Goal: Information Seeking & Learning: Learn about a topic

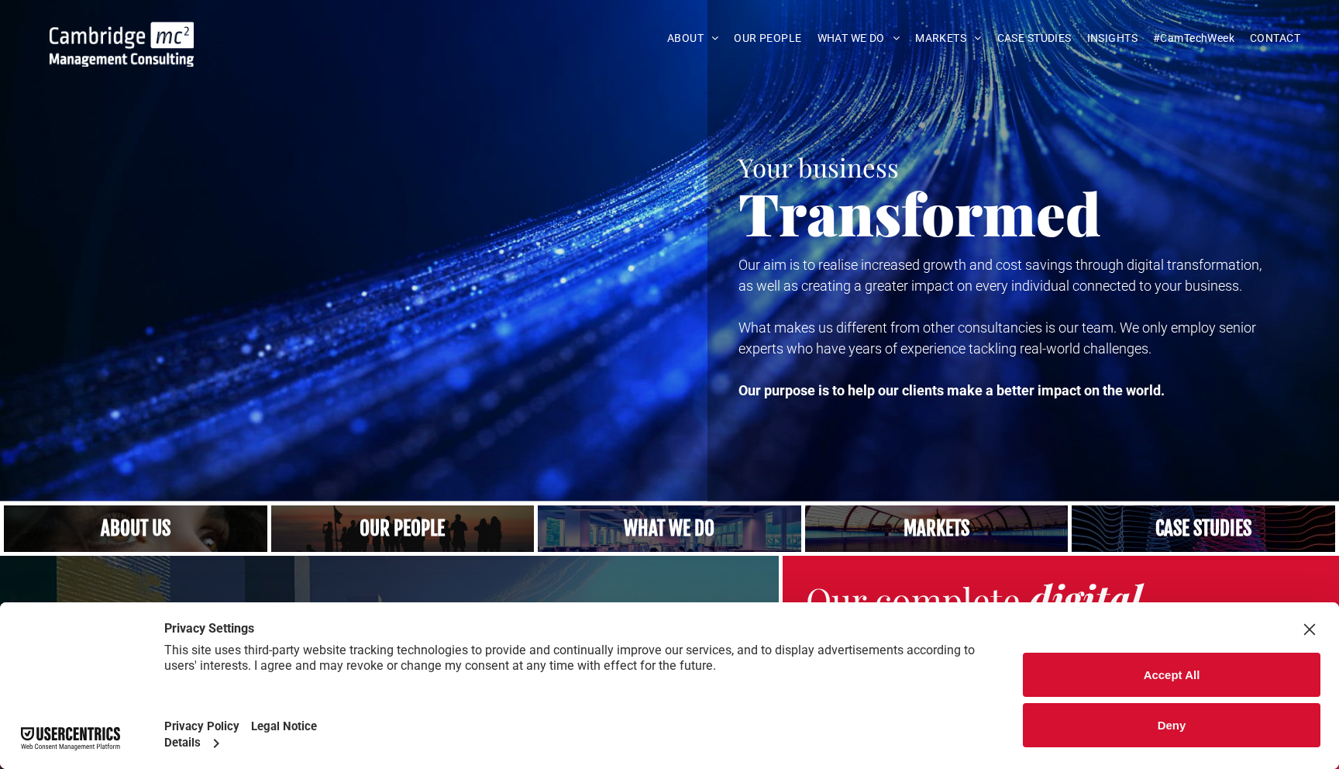
click at [1094, 682] on button "Accept All" at bounding box center [1172, 674] width 298 height 44
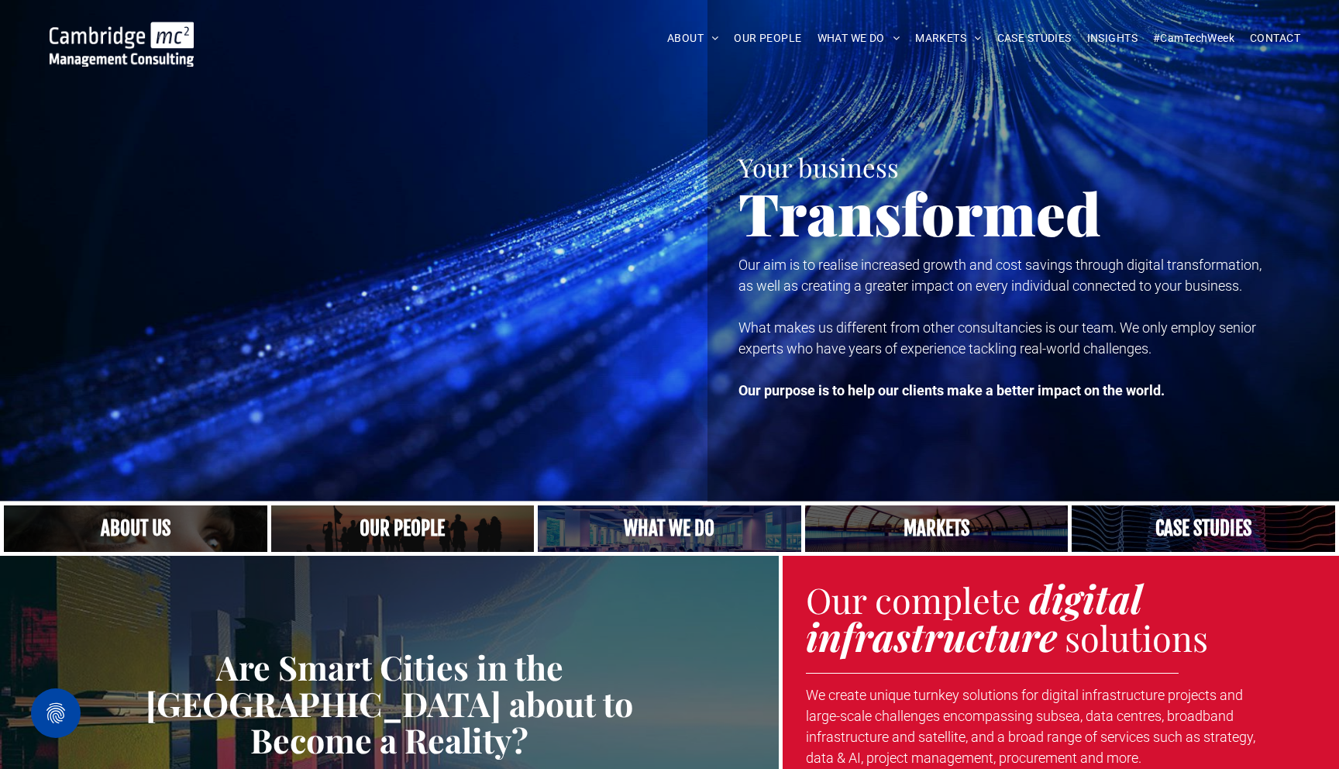
click at [218, 538] on link "Close up of woman's face, centered on her eyes" at bounding box center [135, 529] width 279 height 50
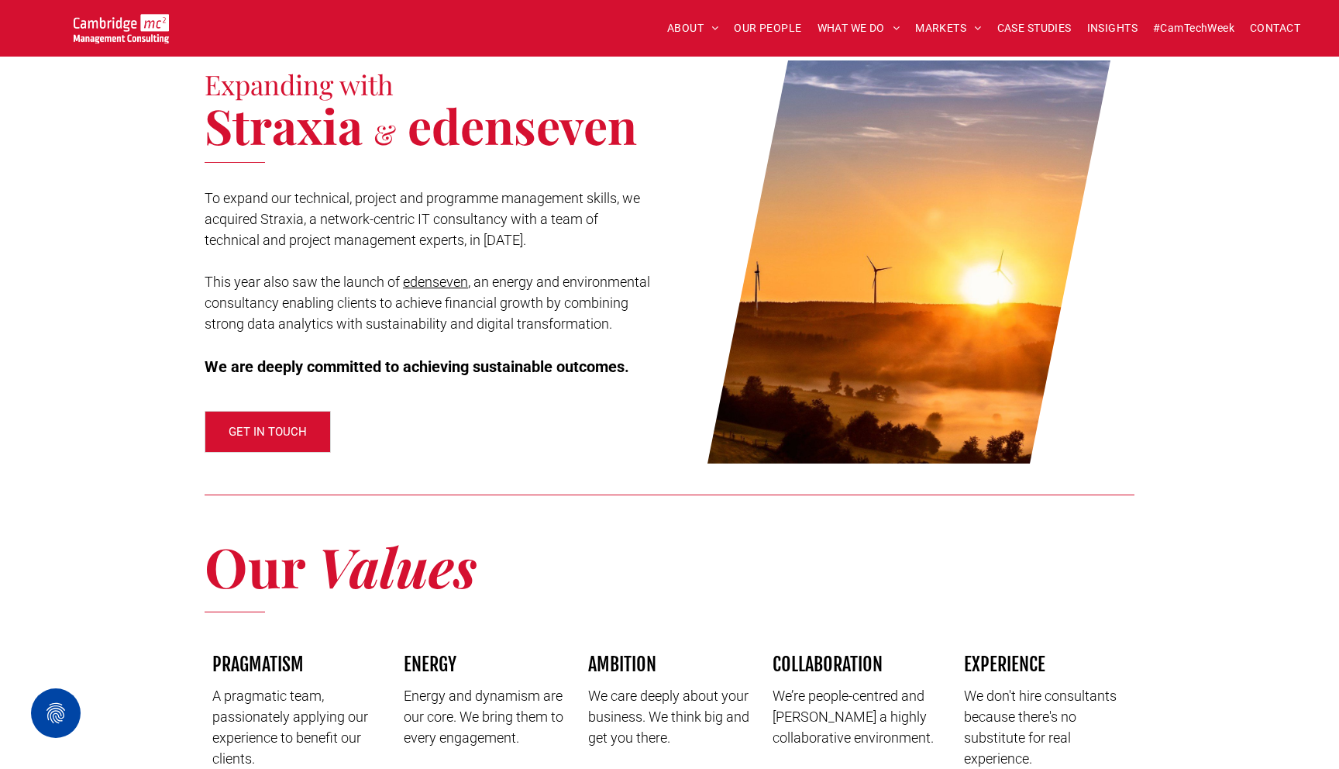
scroll to position [2115, 0]
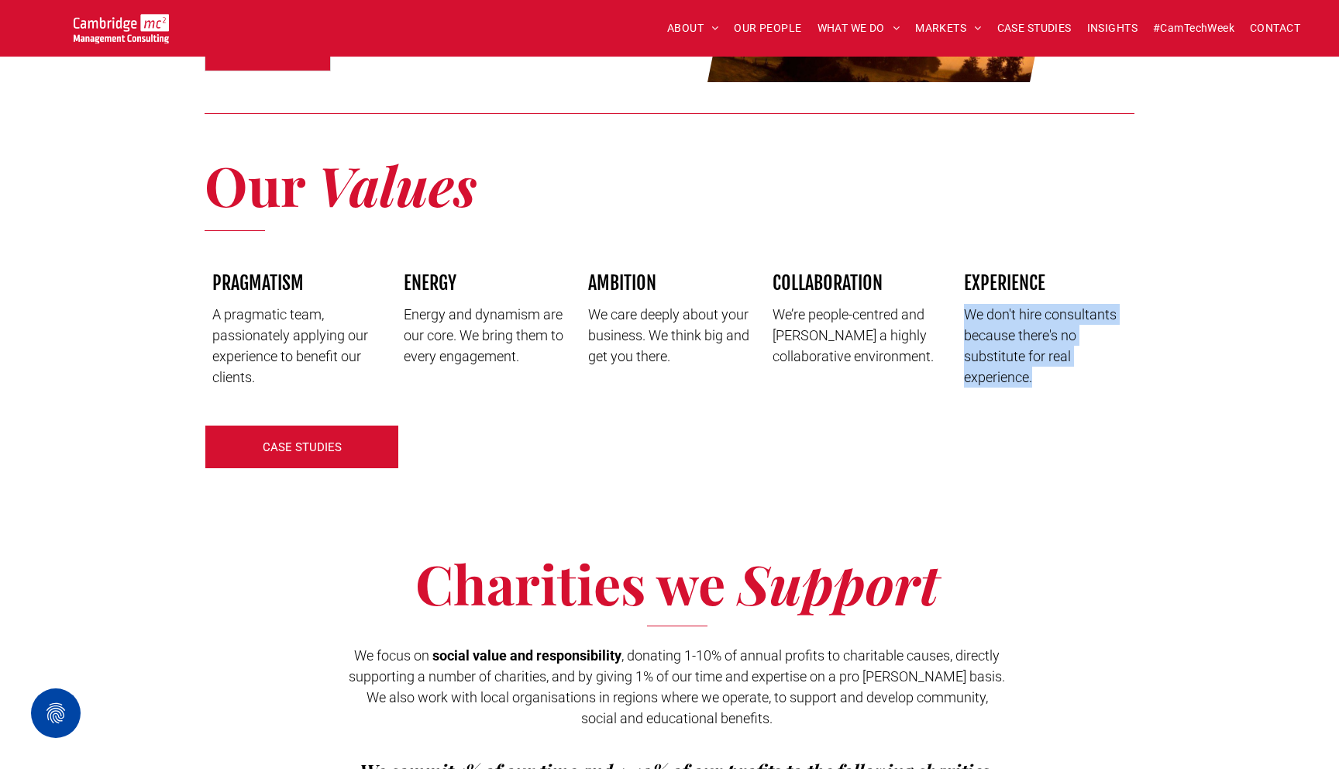
drag, startPoint x: 955, startPoint y: 288, endPoint x: 1057, endPoint y: 370, distance: 130.6
click at [1057, 370] on div "EXPERIENCE We don't hire consultants because there's no substitute for real exp…" at bounding box center [1042, 329] width 184 height 132
click at [1075, 387] on div "PRAGMATISM A pragmatic team, passionately applying our experience to benefit ou…" at bounding box center [670, 334] width 930 height 165
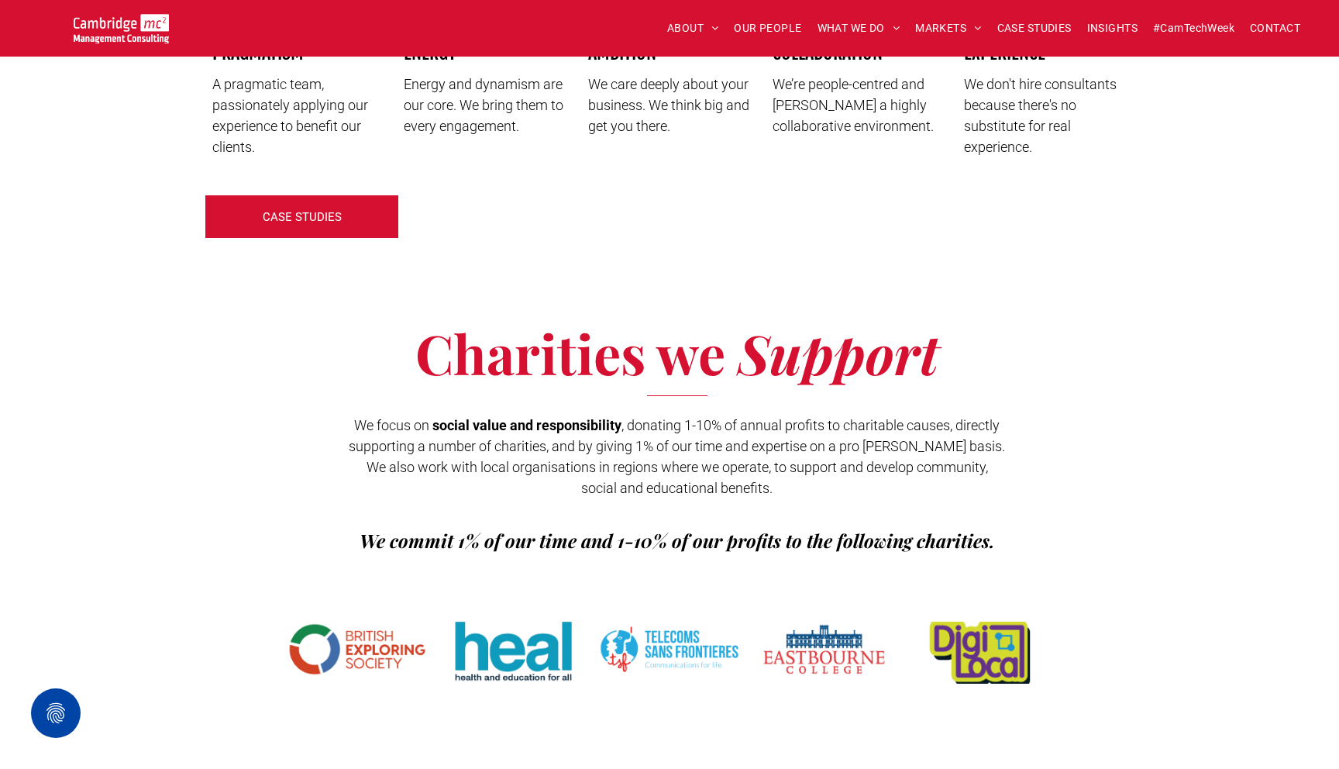
scroll to position [2323, 0]
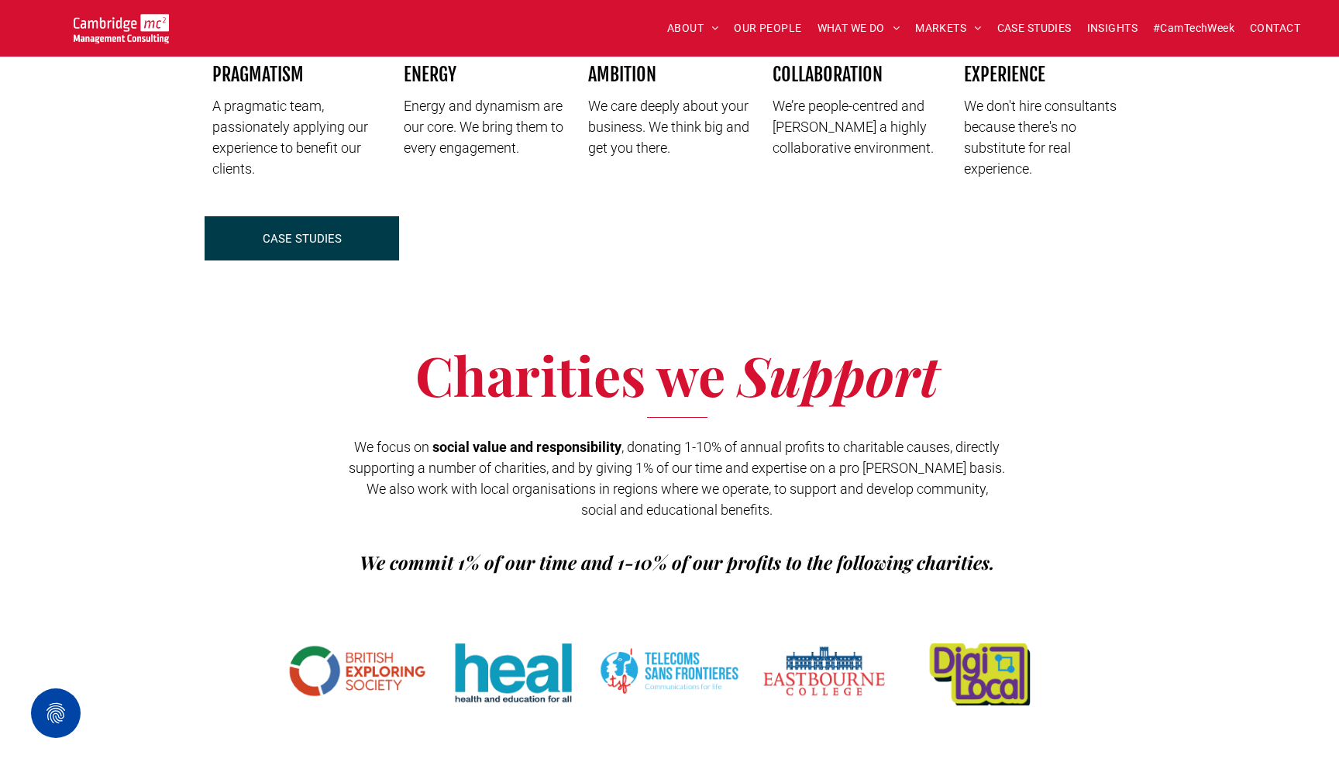
click at [314, 233] on span "CASE STUDIES" at bounding box center [302, 238] width 79 height 39
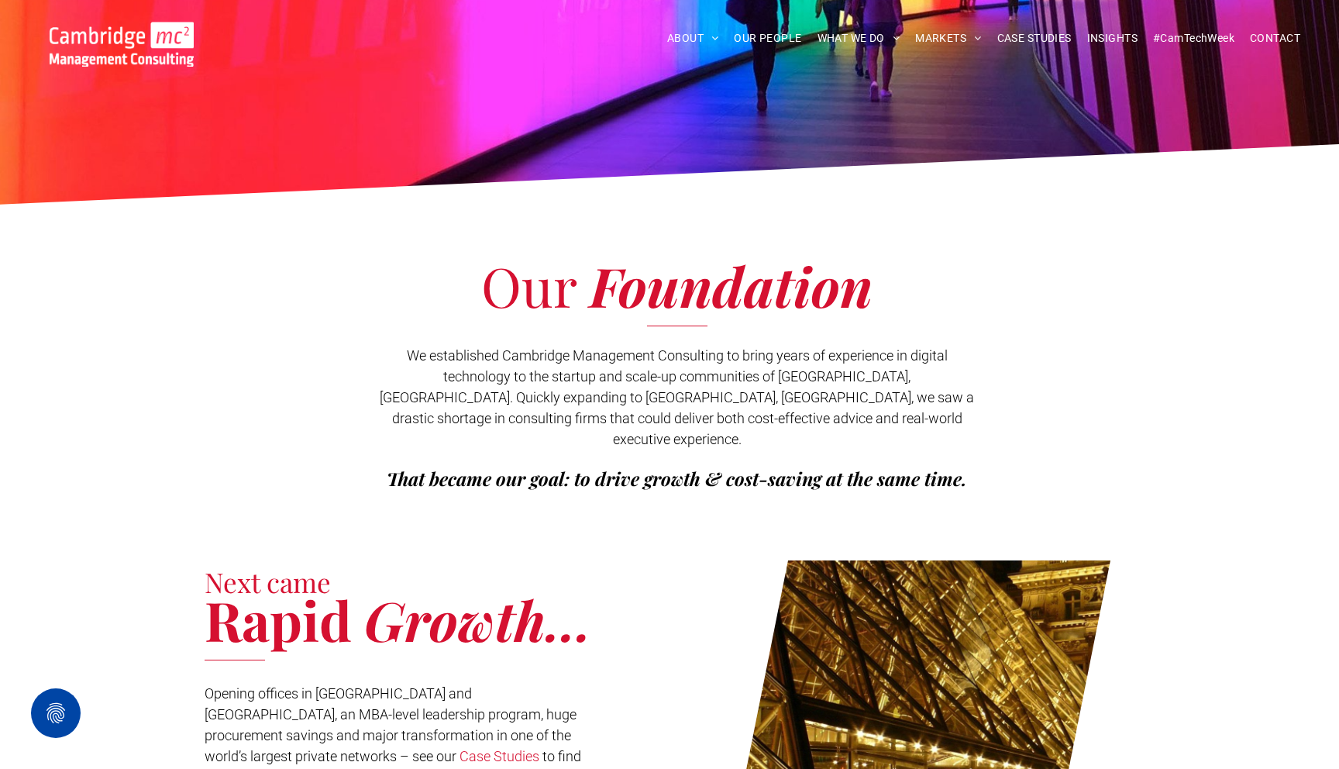
scroll to position [0, 0]
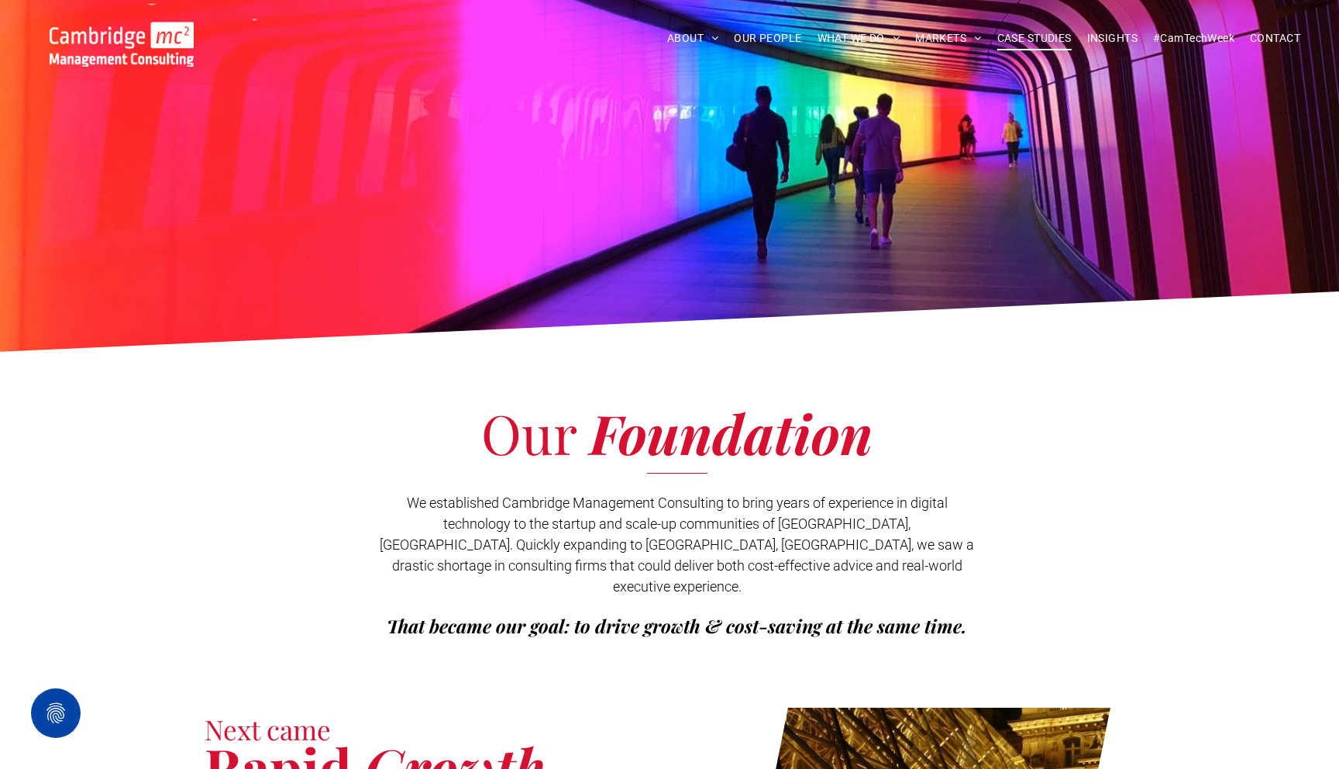
click at [1006, 43] on span "CASE STUDIES" at bounding box center [1034, 38] width 74 height 24
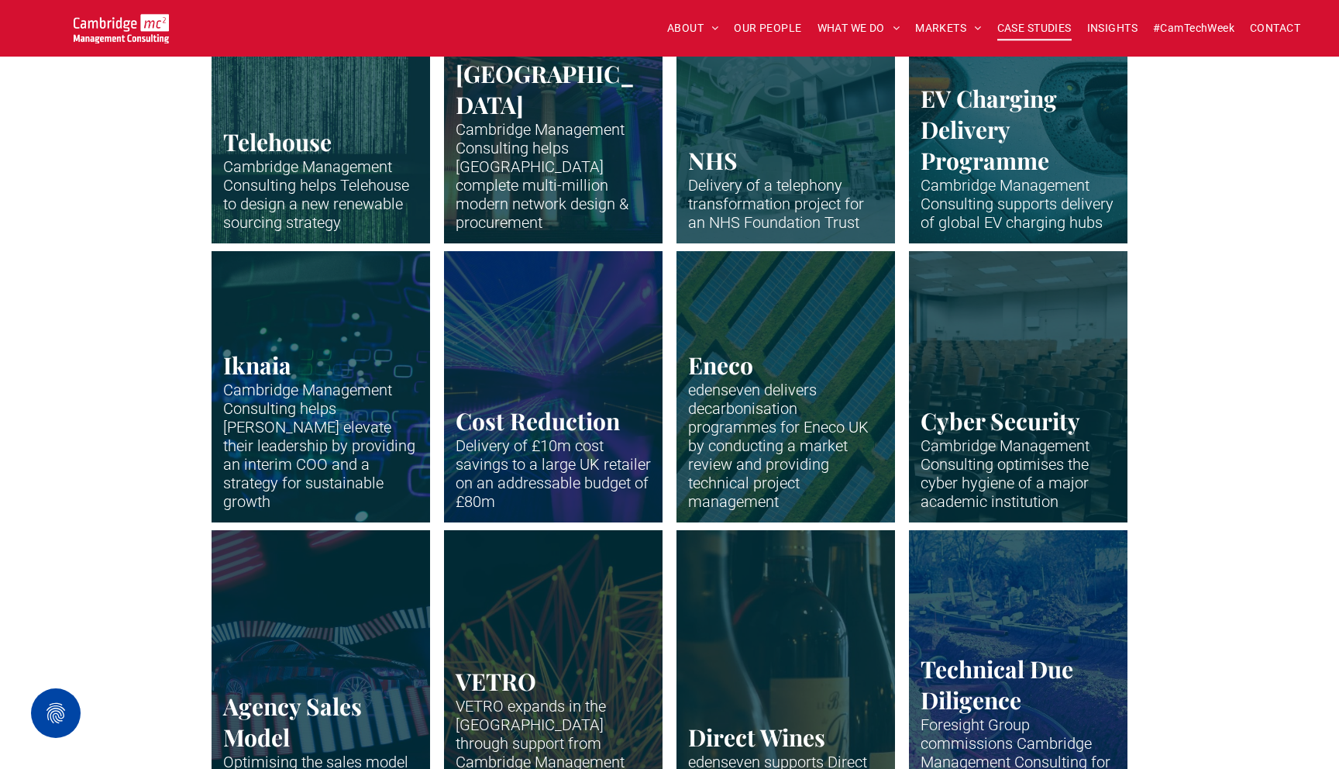
scroll to position [1393, 0]
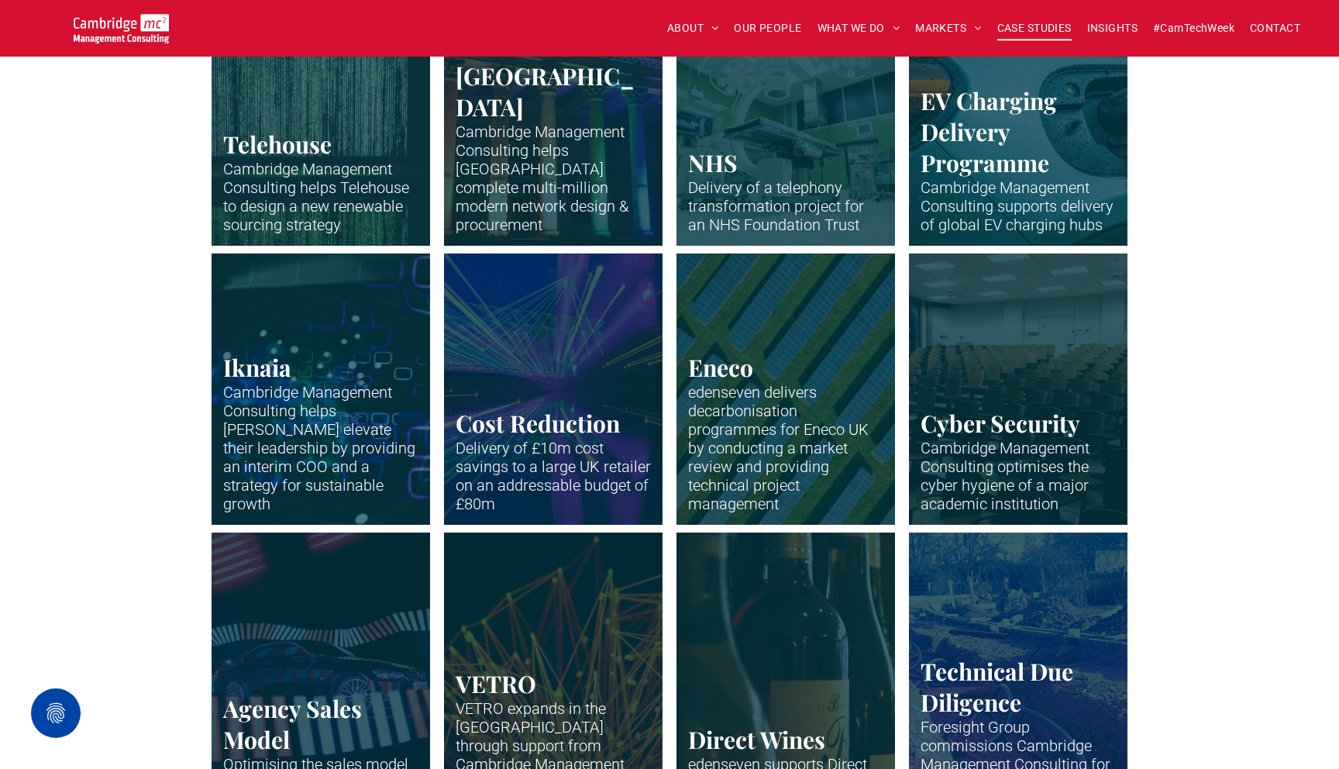
click at [532, 128] on link "Colonade and pillars of a University of Bristol building lit up colourfully at …" at bounding box center [554, 110] width 232 height 288
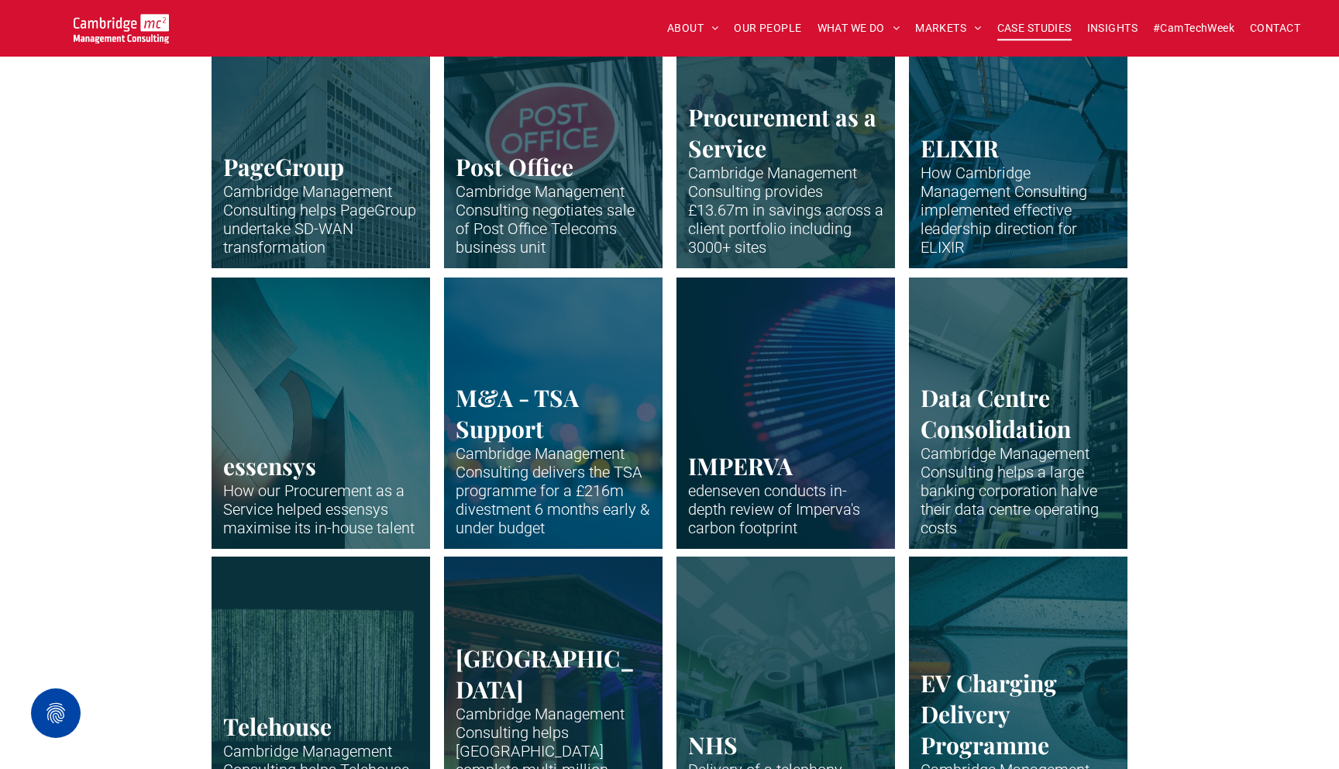
scroll to position [693, 0]
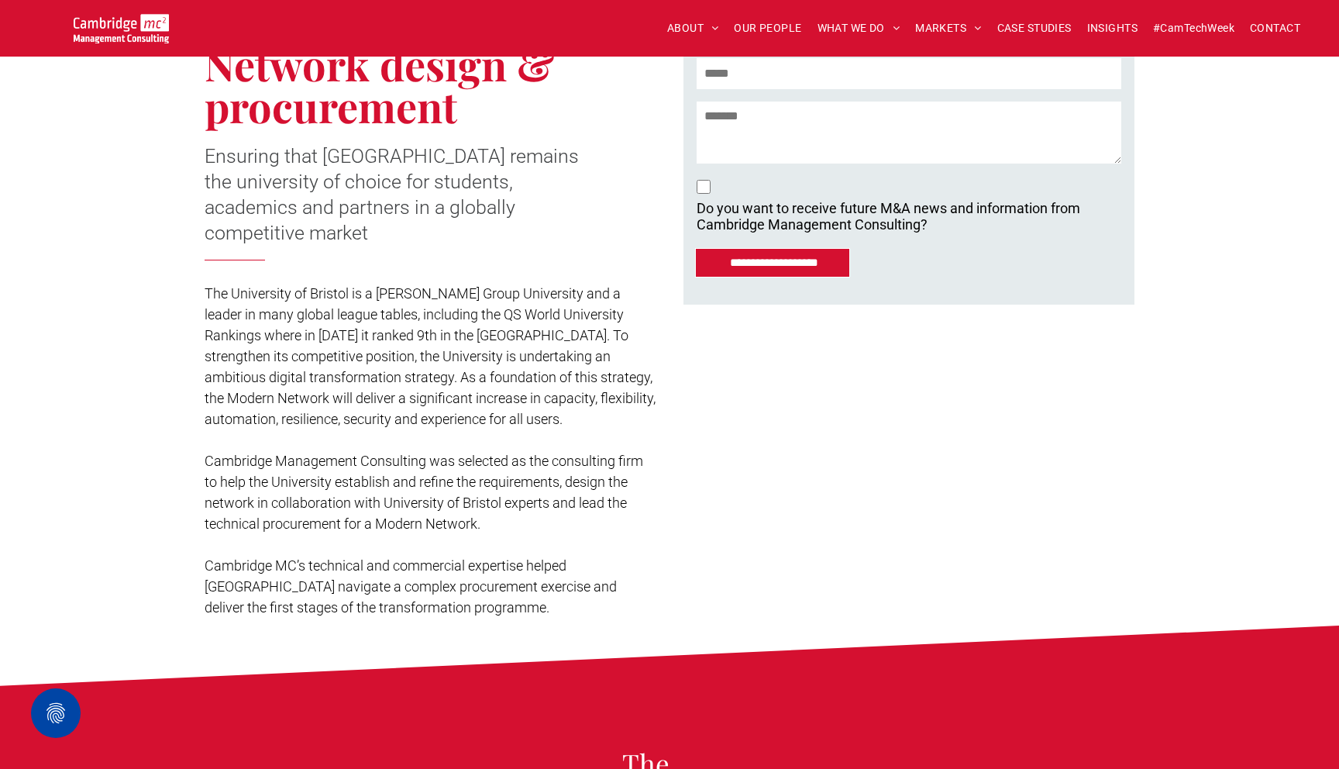
scroll to position [504, 0]
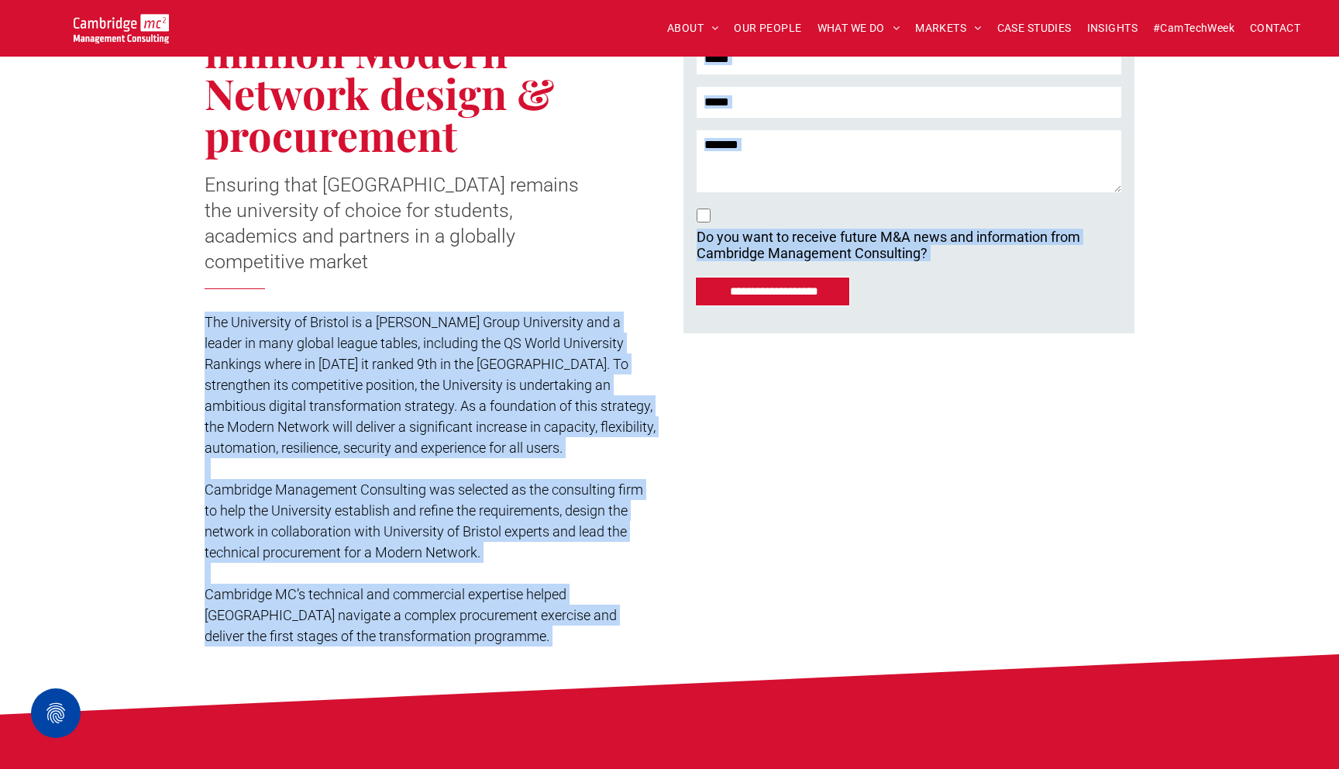
drag, startPoint x: 203, startPoint y: 255, endPoint x: 484, endPoint y: 592, distance: 439.0
click at [494, 654] on icon at bounding box center [670, 689] width 1340 height 70
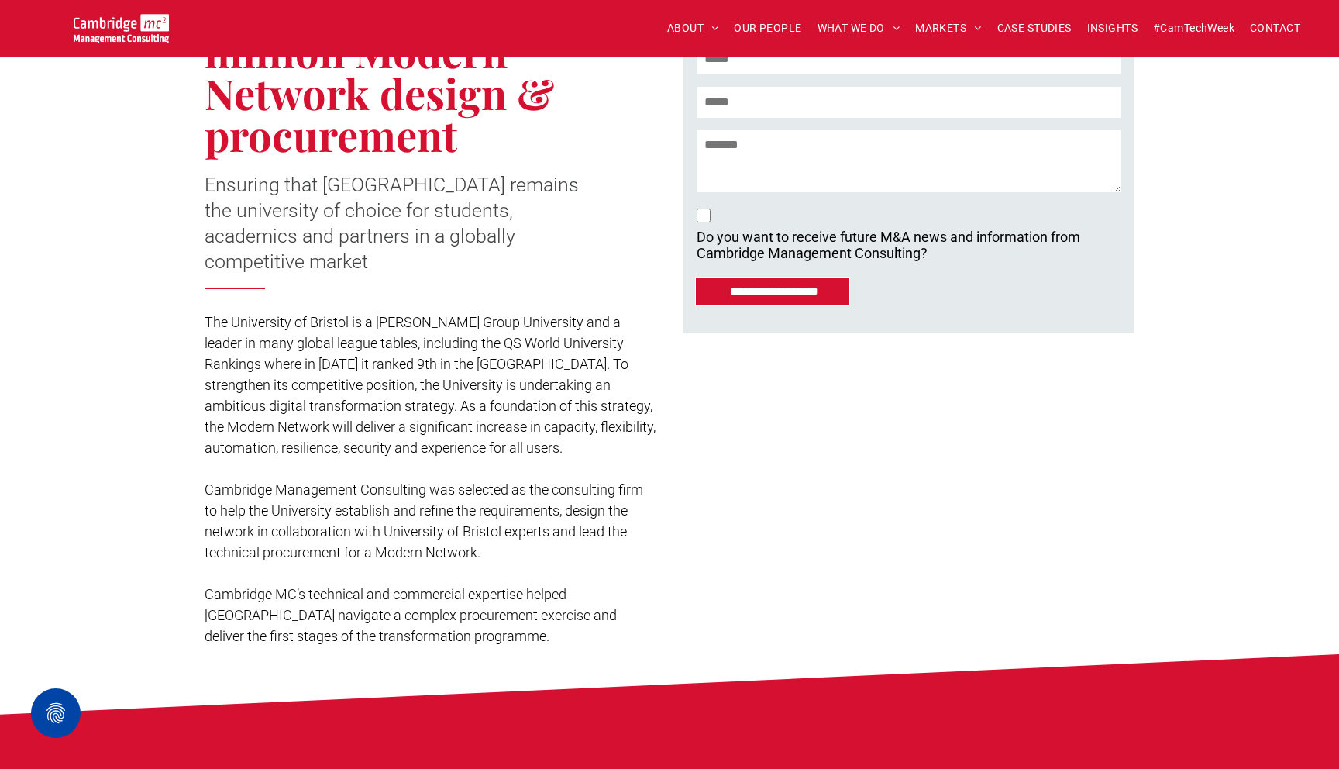
drag, startPoint x: 455, startPoint y: 572, endPoint x: 180, endPoint y: 57, distance: 584.2
click at [180, 57] on div "Cambridge MC helps University of Bristol complete multi-million Modern Network …" at bounding box center [669, 255] width 1339 height 798
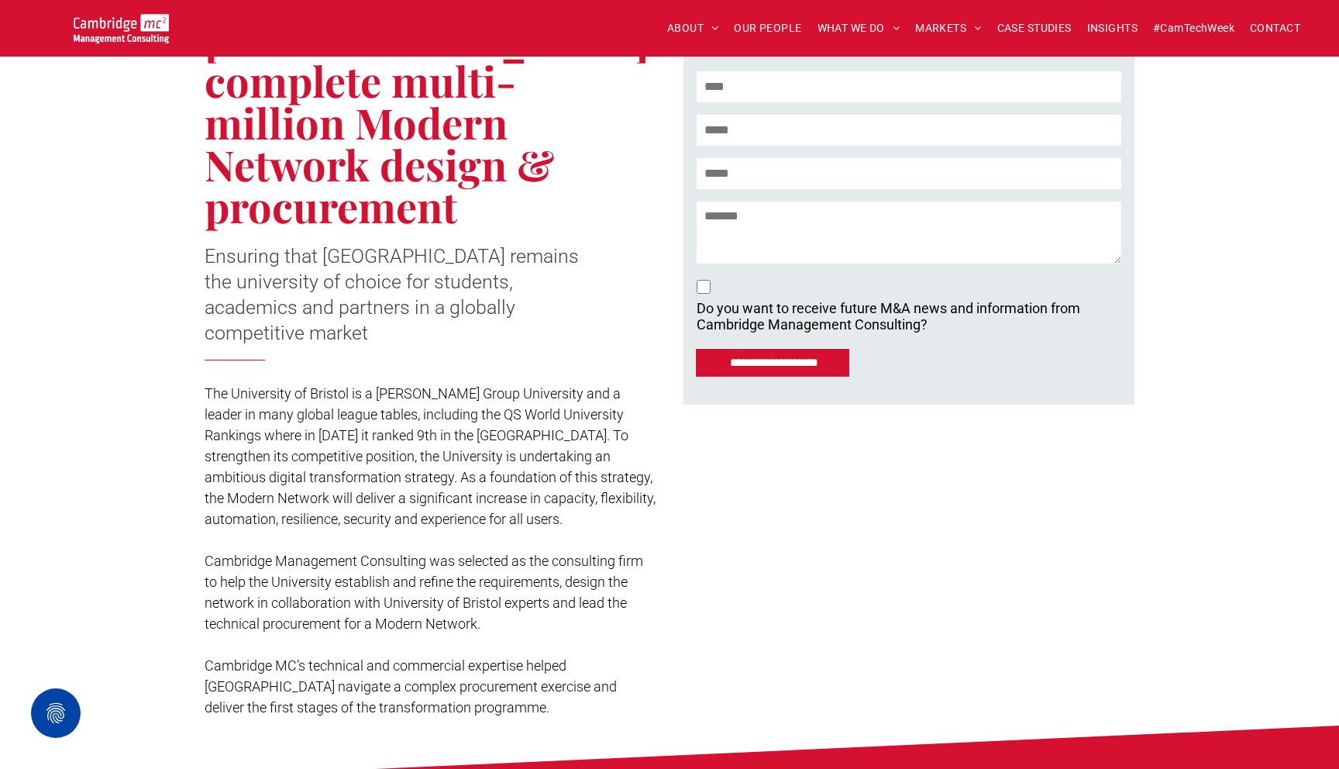
click at [182, 138] on div "Cambridge MC helps University of Bristol complete multi-million Modern Network …" at bounding box center [669, 326] width 1339 height 798
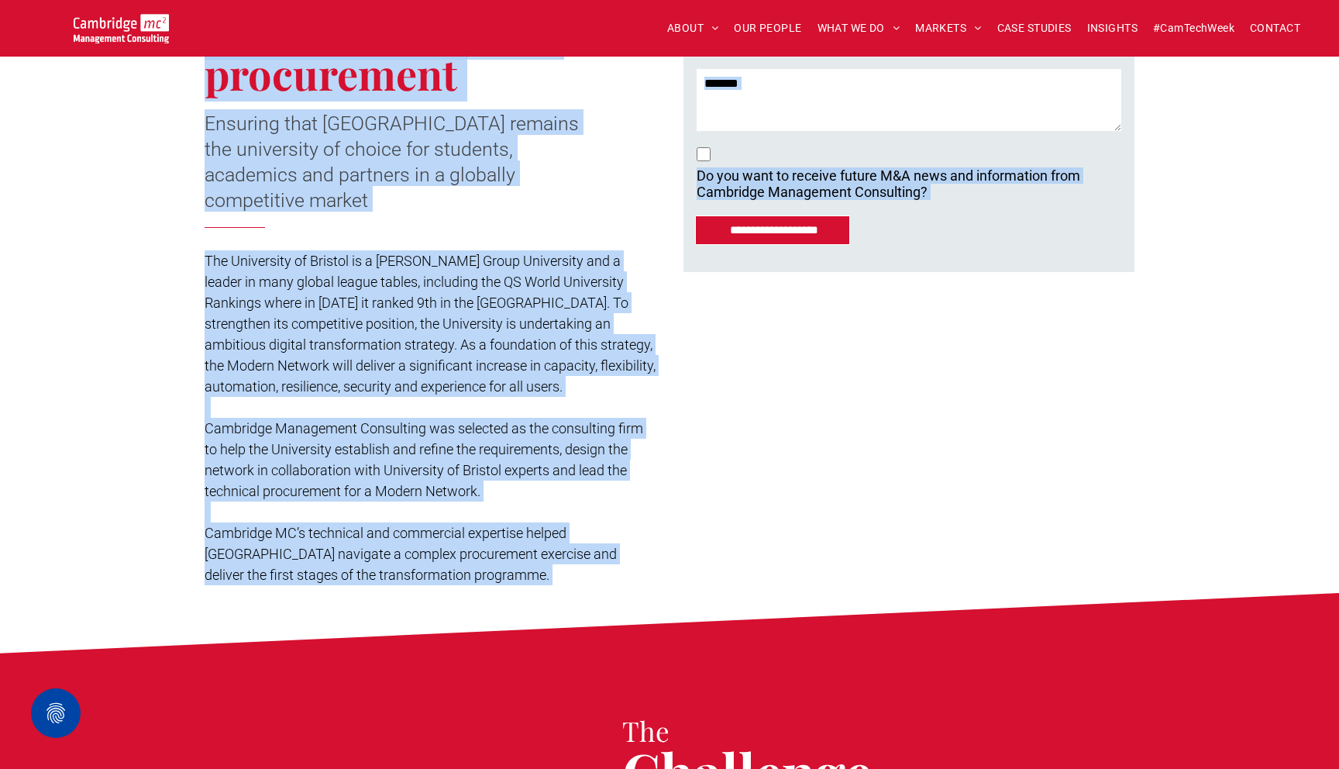
scroll to position [635, 0]
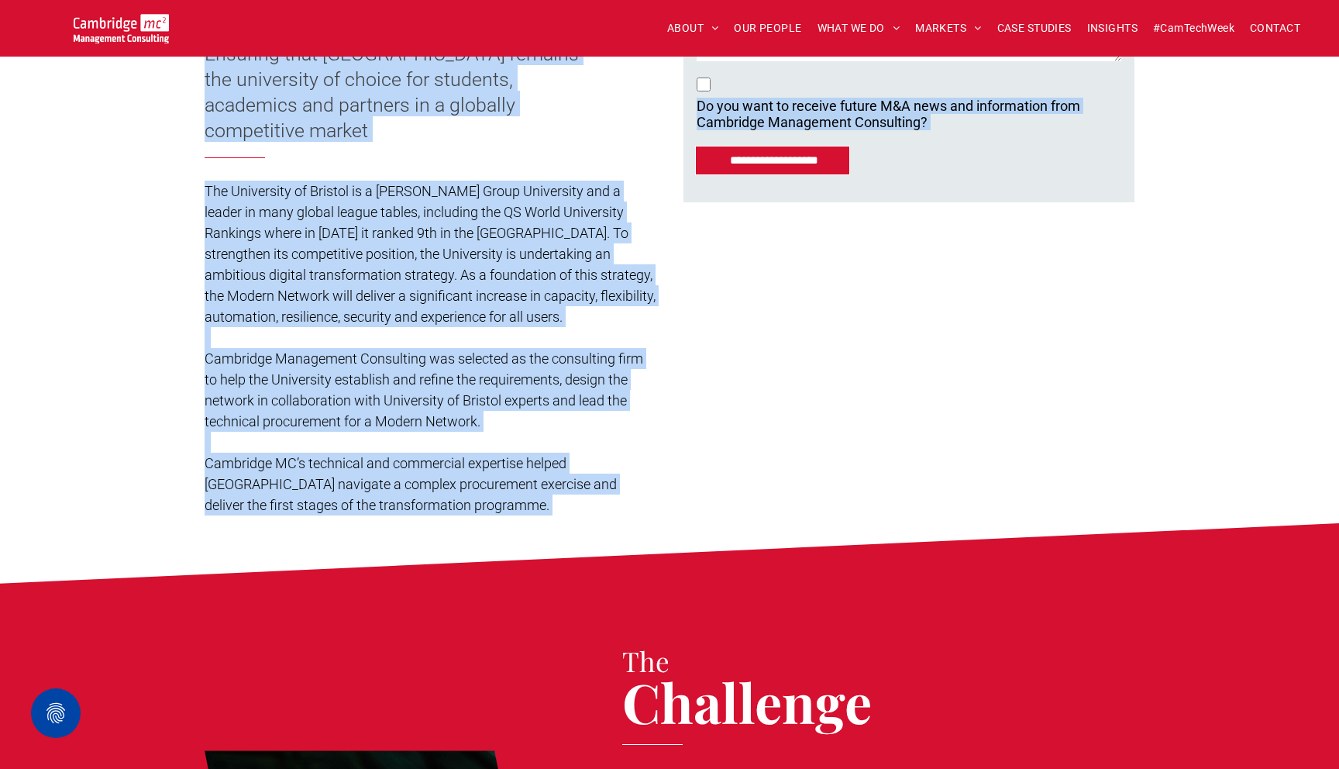
drag, startPoint x: 215, startPoint y: 107, endPoint x: 457, endPoint y: 436, distance: 407.9
click at [457, 436] on div "Cambridge MC helps University of Bristol complete multi-million Modern Network …" at bounding box center [437, 124] width 465 height 798
copy div "Cambridge MC helps University of Bristol complete multi-million Modern Network …"
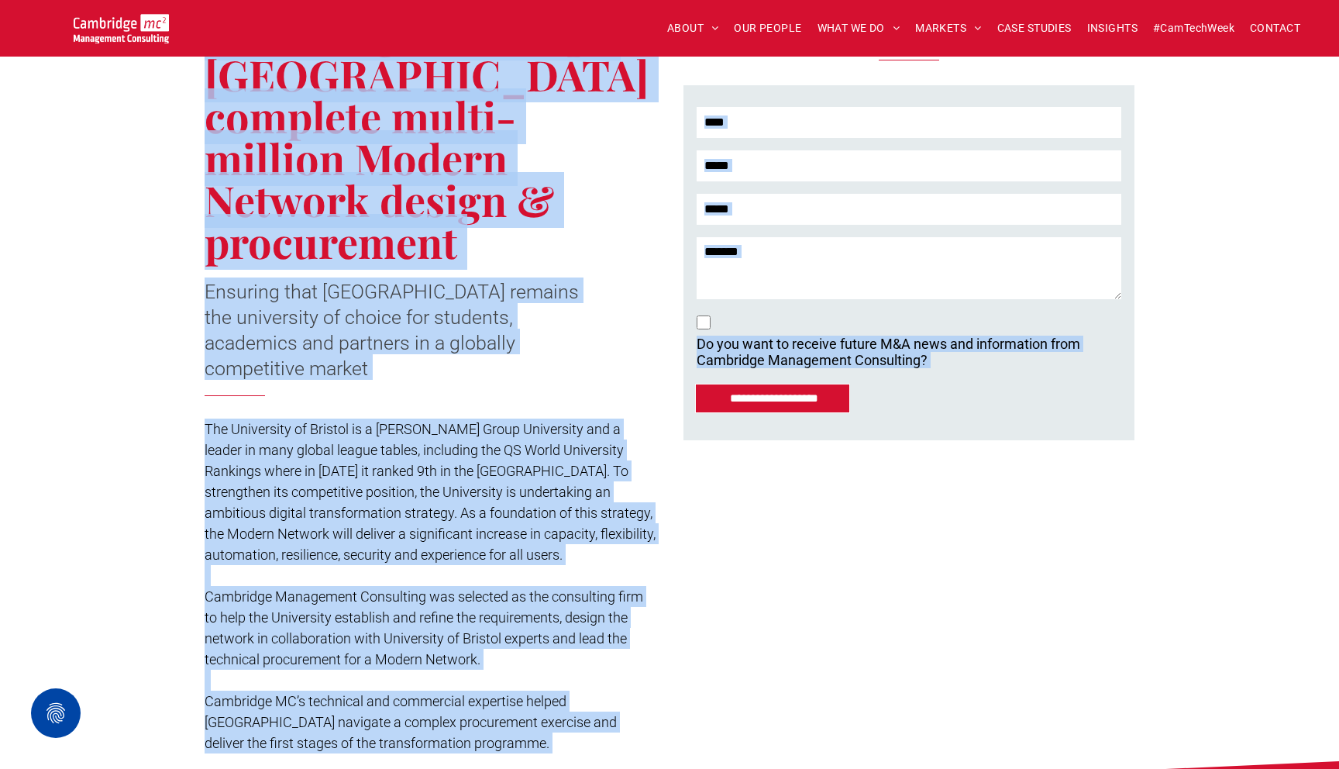
scroll to position [0, 0]
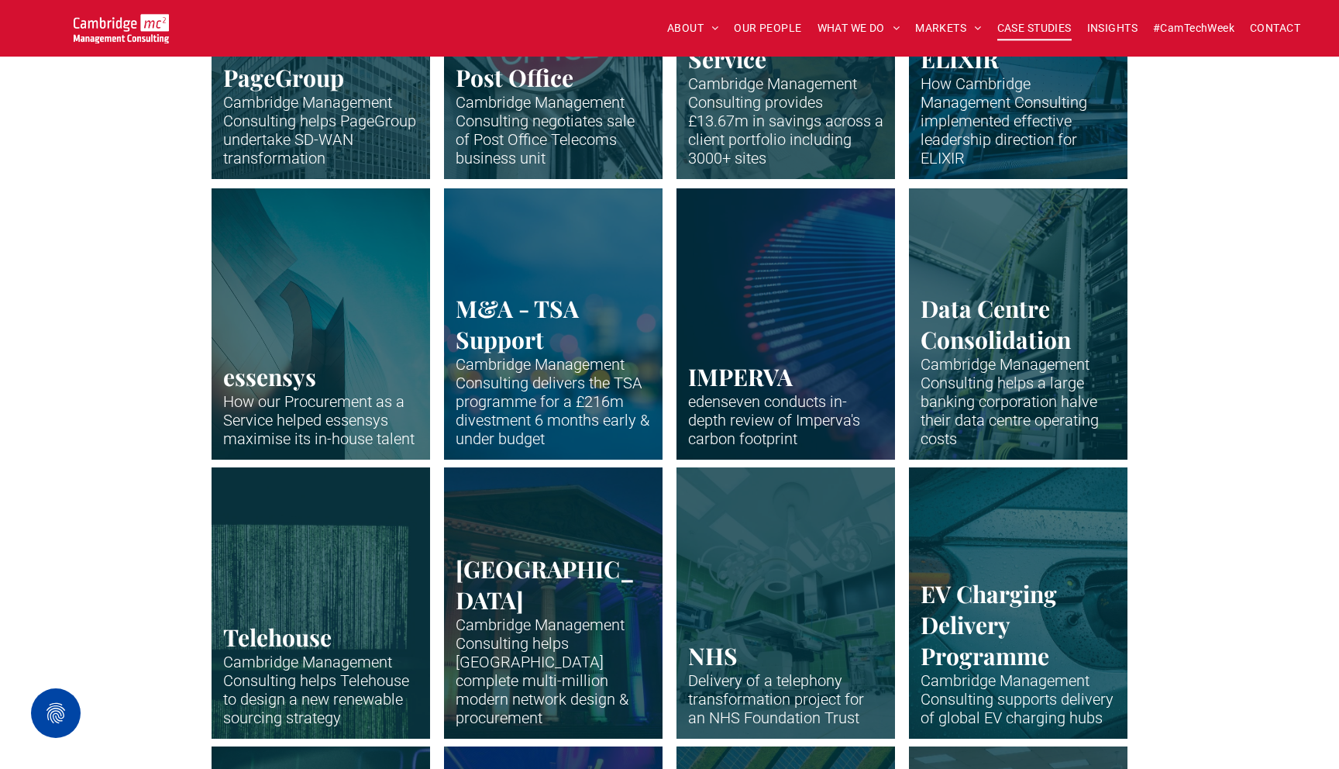
scroll to position [933, 0]
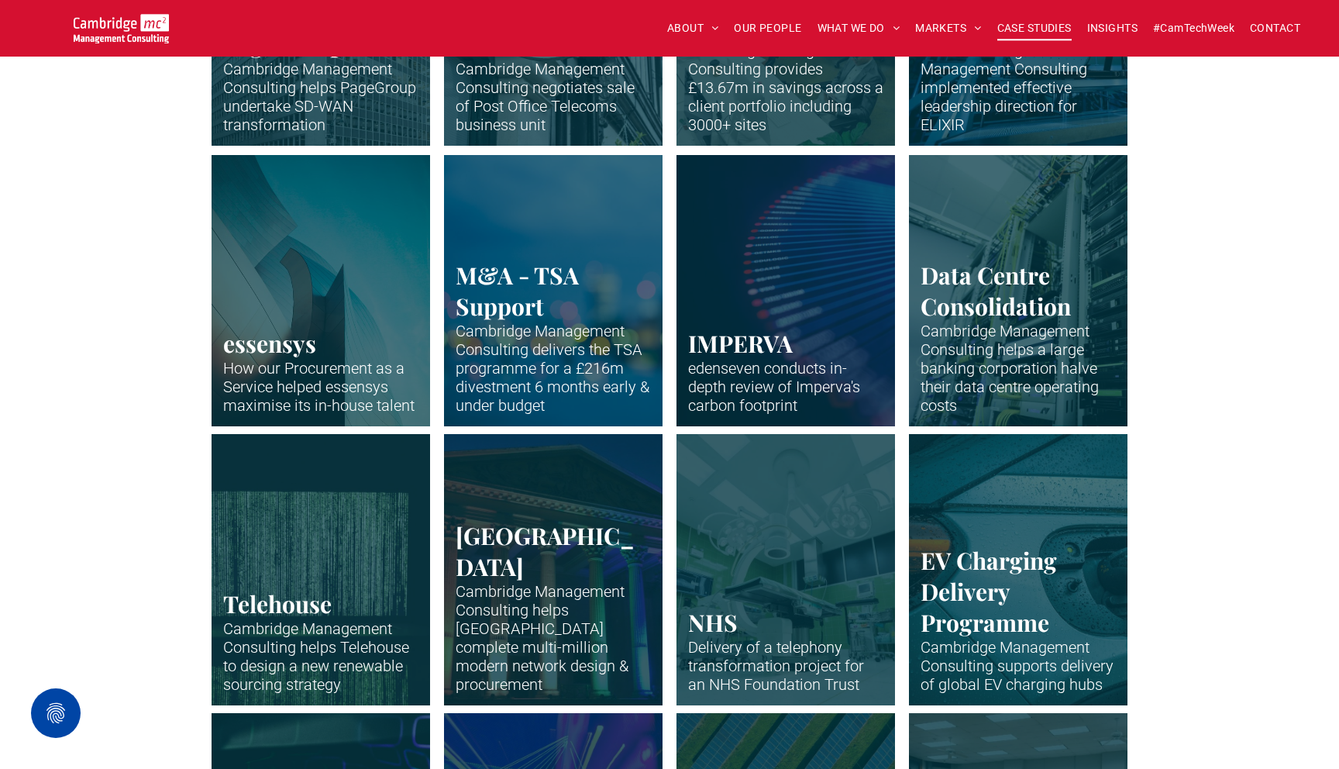
click at [570, 583] on link "Colonade and pillars of a University of Bristol building lit up colourfully at …" at bounding box center [554, 569] width 232 height 288
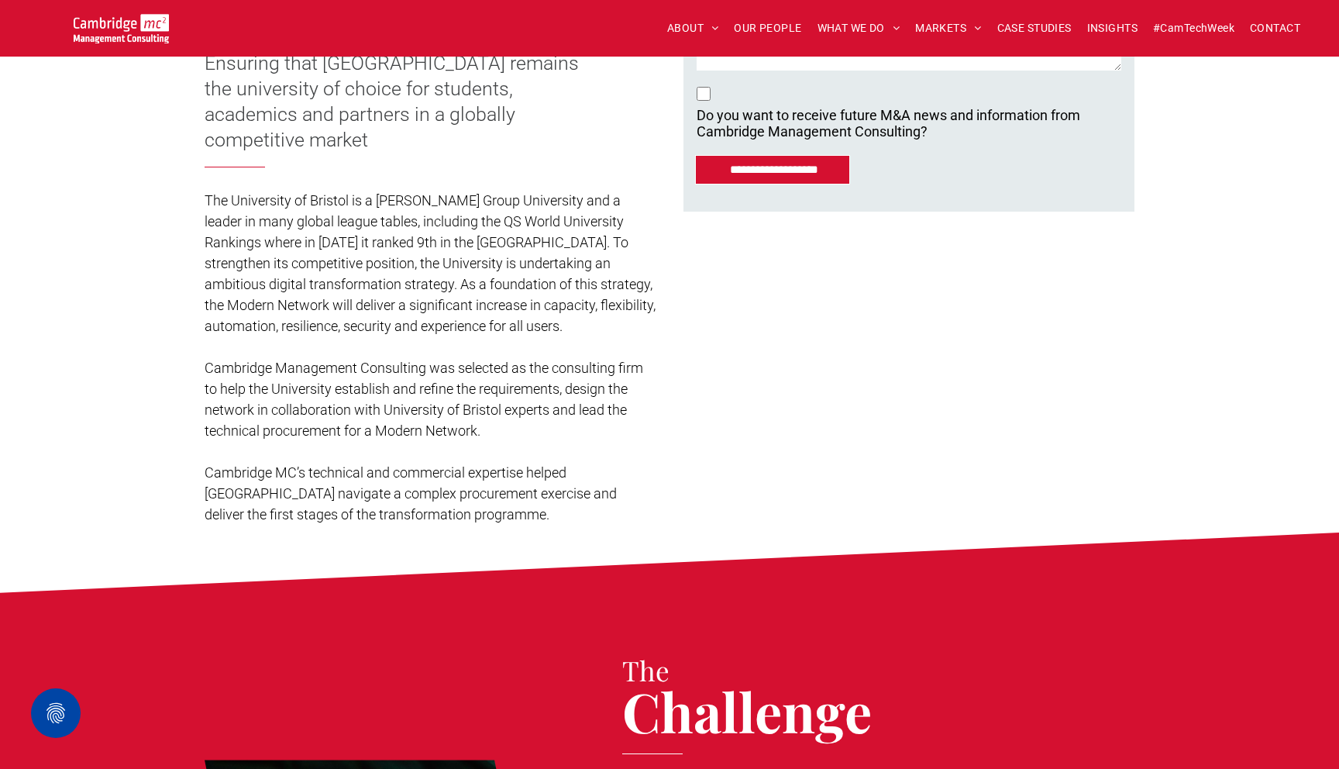
scroll to position [621, 0]
